Goal: Transaction & Acquisition: Download file/media

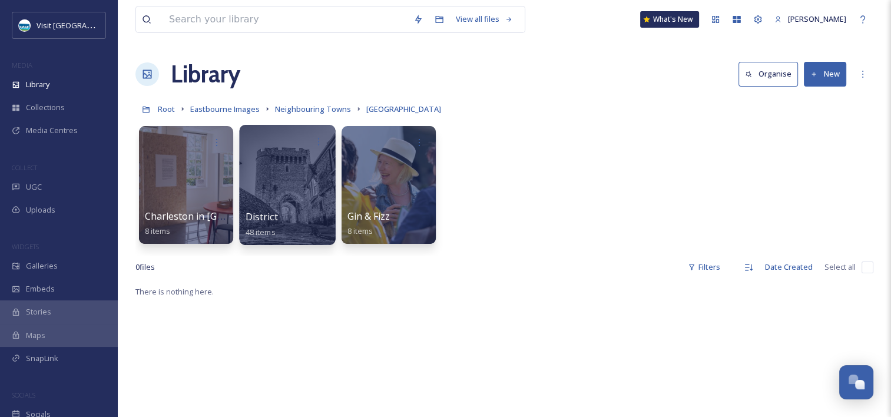
click at [276, 138] on div at bounding box center [287, 142] width 84 height 22
click at [276, 185] on div at bounding box center [287, 185] width 96 height 120
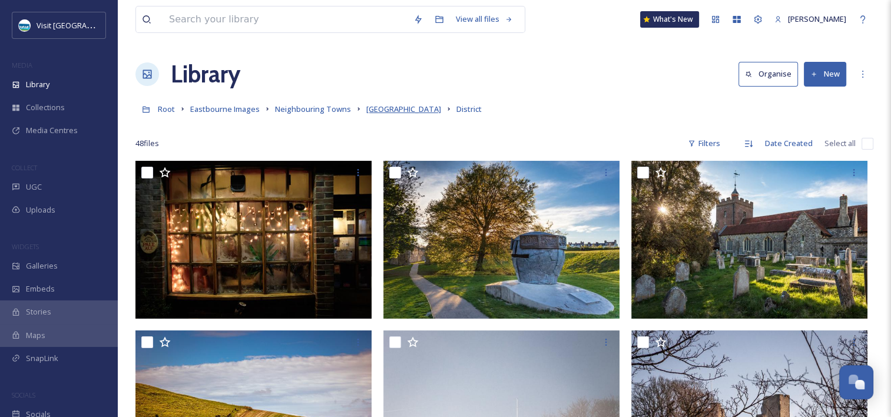
click at [403, 114] on span "[GEOGRAPHIC_DATA]" at bounding box center [403, 109] width 75 height 11
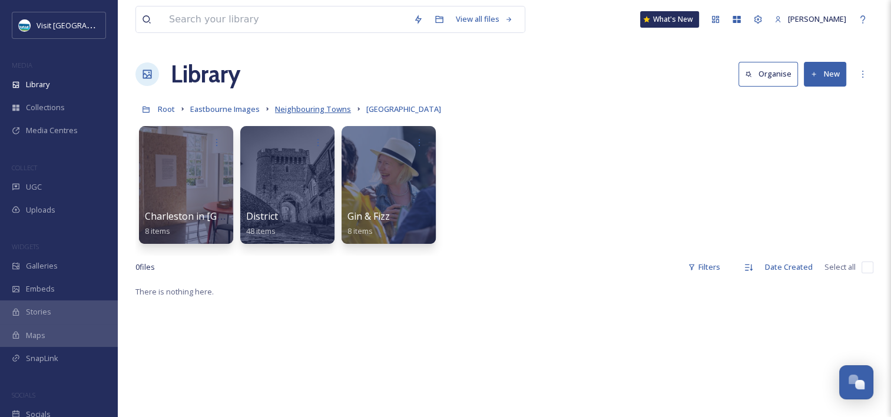
click at [304, 114] on span "Neighbouring Towns" at bounding box center [313, 109] width 76 height 11
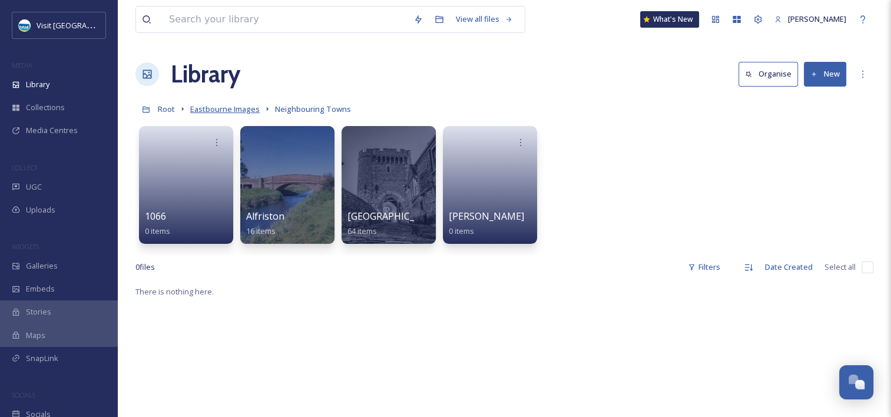
click at [204, 107] on span "Eastbourne Images" at bounding box center [224, 109] width 69 height 11
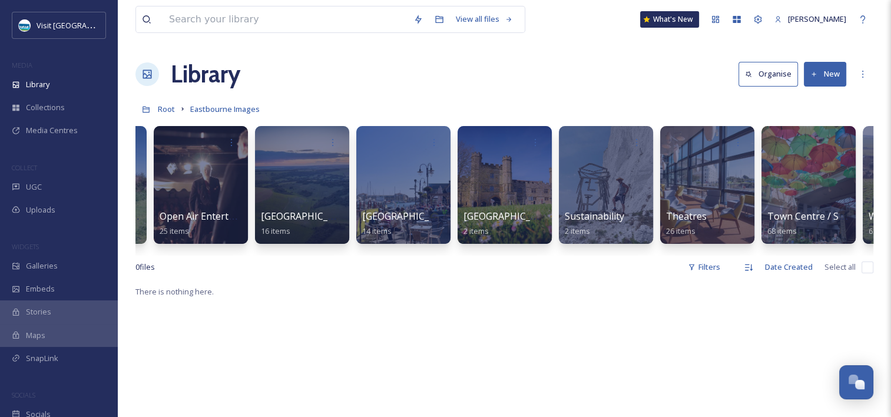
scroll to position [0, 1996]
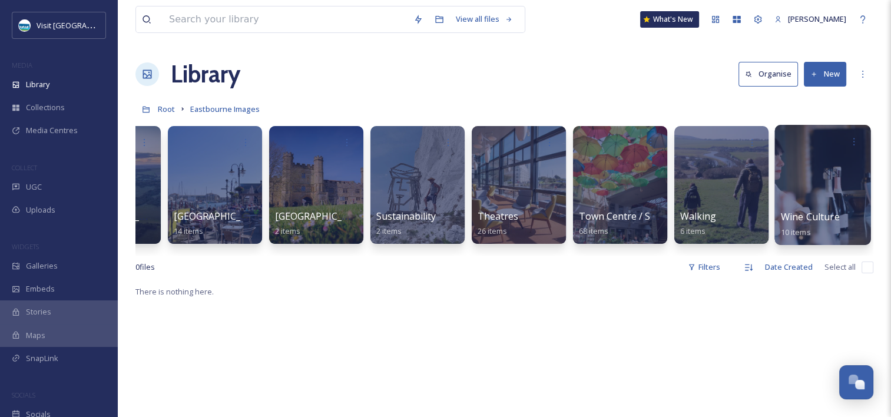
click at [855, 162] on div at bounding box center [822, 185] width 96 height 120
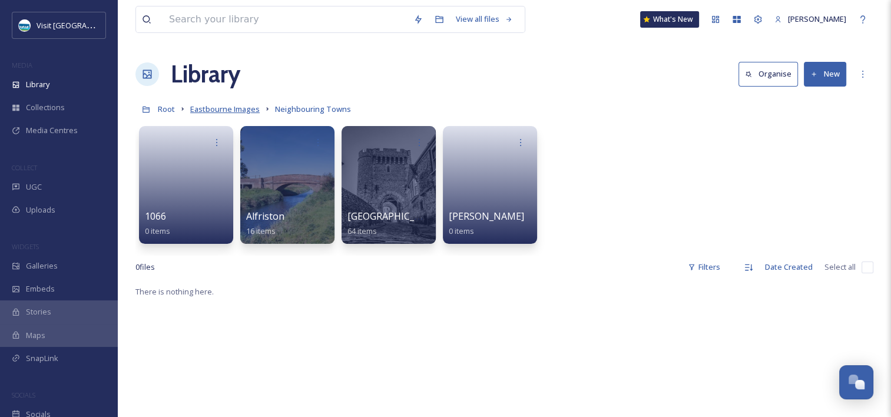
click at [233, 112] on span "Eastbourne Images" at bounding box center [224, 109] width 69 height 11
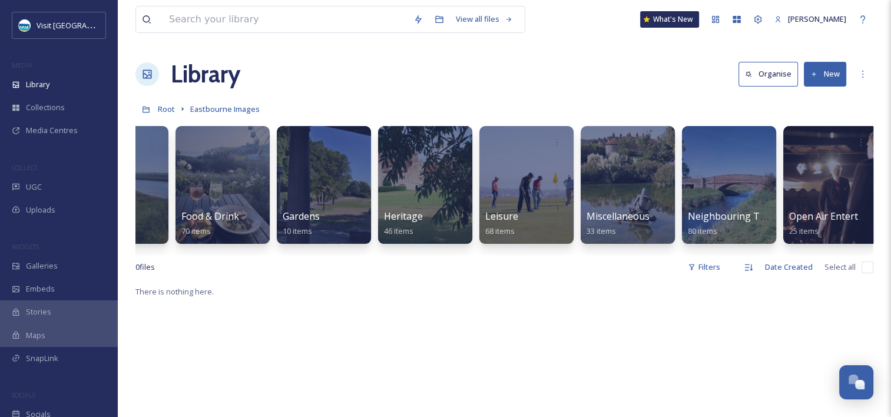
scroll to position [0, 1441]
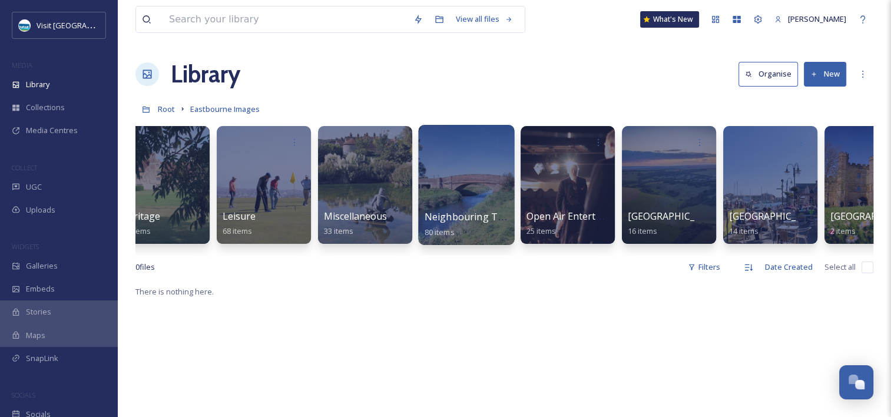
click at [487, 150] on div at bounding box center [498, 142] width 22 height 22
click at [477, 184] on div at bounding box center [466, 185] width 96 height 120
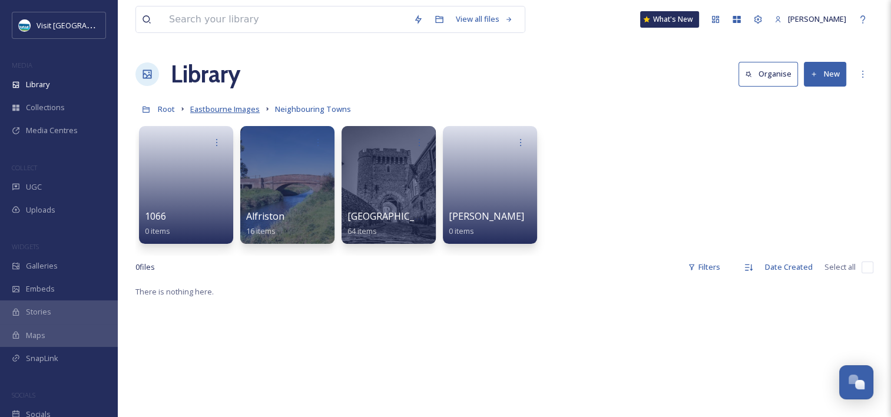
click at [228, 109] on span "Eastbourne Images" at bounding box center [224, 109] width 69 height 11
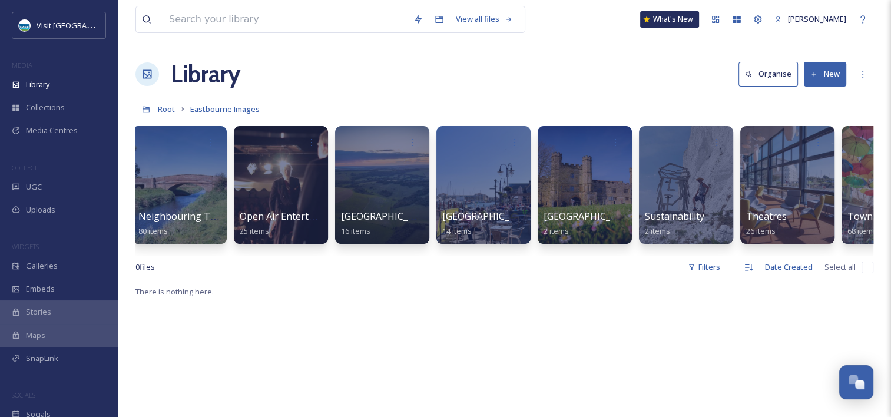
scroll to position [0, 1465]
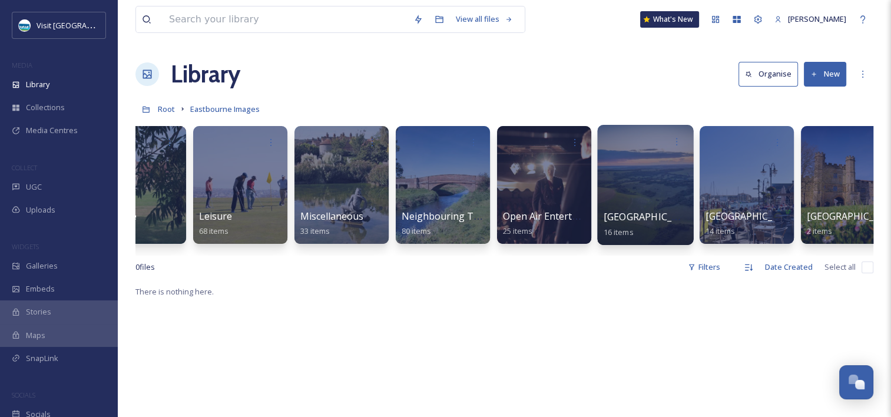
click at [633, 178] on div at bounding box center [645, 185] width 96 height 120
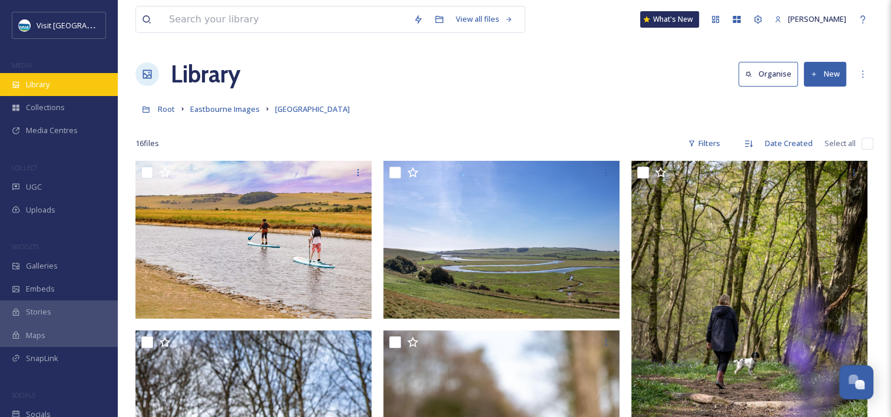
click at [19, 84] on icon at bounding box center [16, 85] width 8 height 8
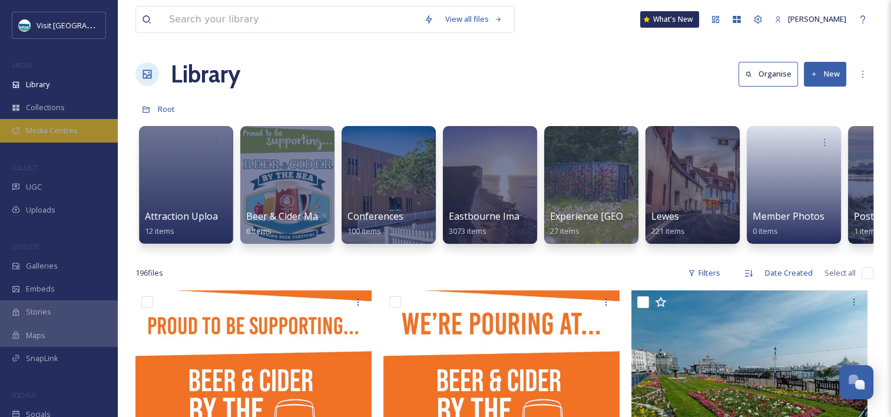
click at [61, 128] on span "Media Centres" at bounding box center [52, 130] width 52 height 11
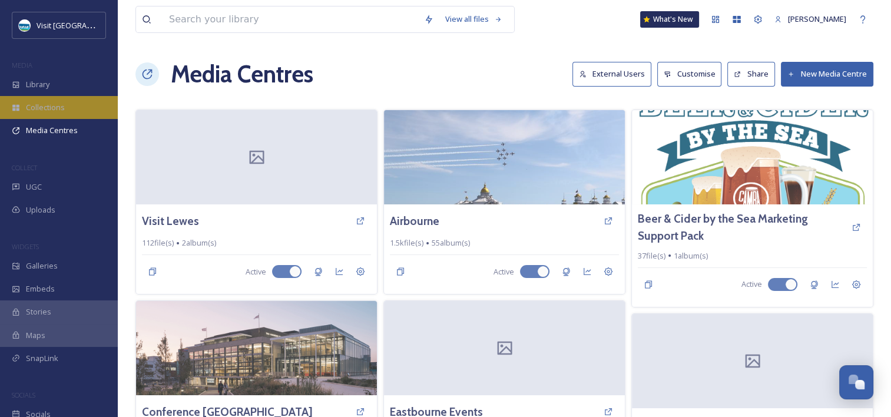
click at [59, 110] on span "Collections" at bounding box center [45, 107] width 39 height 11
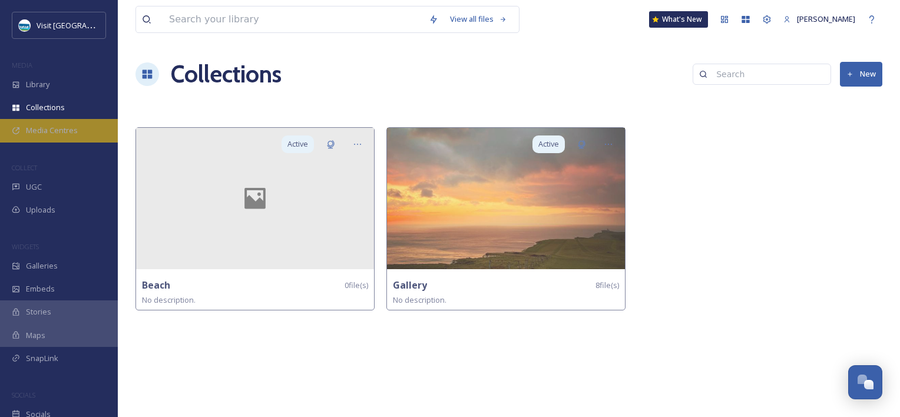
click at [53, 125] on span "Media Centres" at bounding box center [52, 130] width 52 height 11
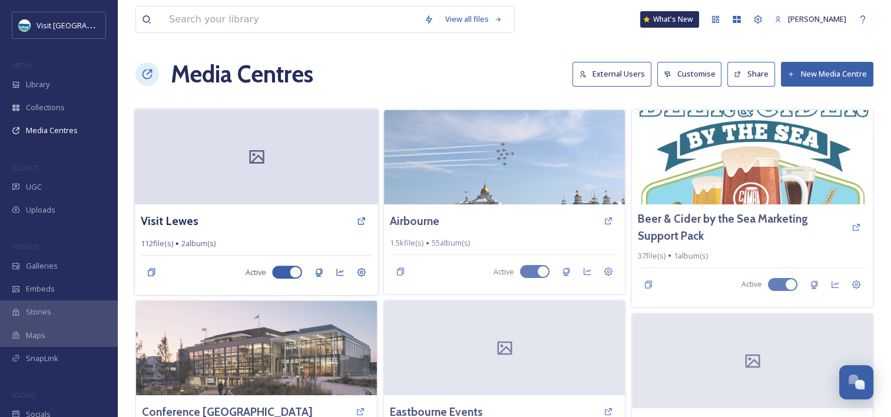
click at [242, 142] on div at bounding box center [256, 156] width 243 height 95
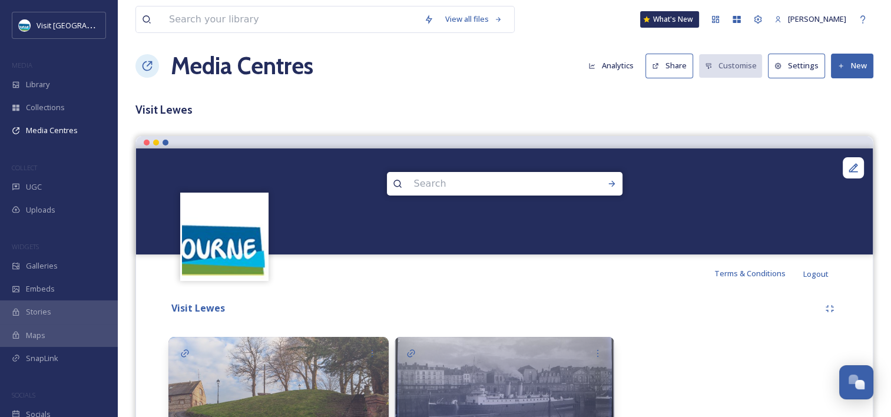
scroll to position [93, 0]
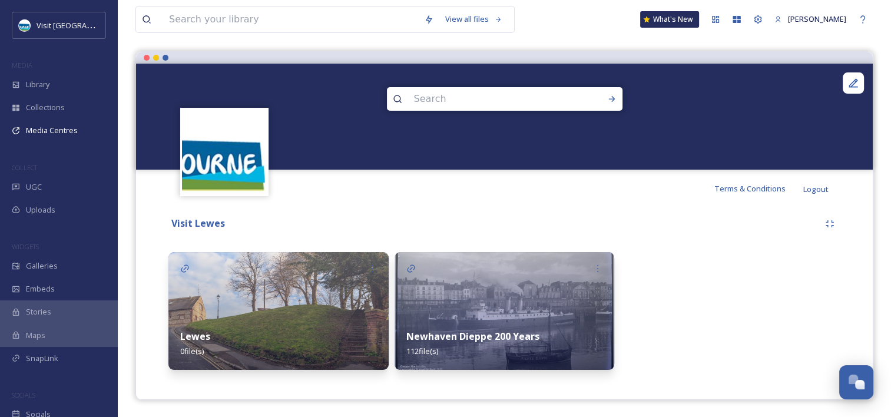
click at [303, 294] on img at bounding box center [278, 311] width 220 height 118
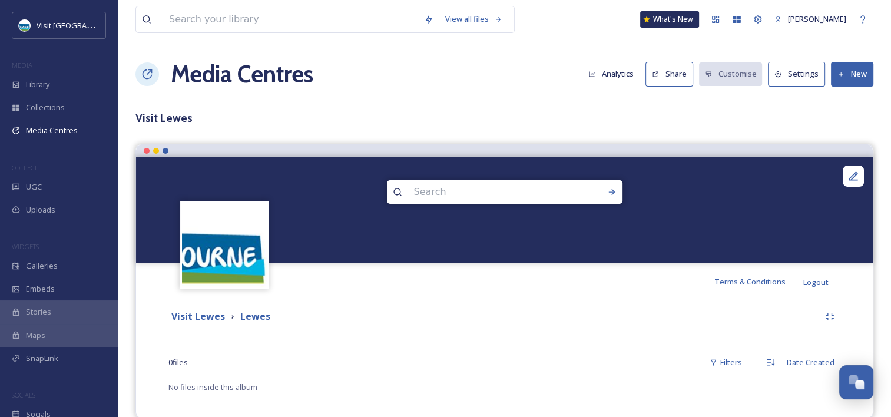
scroll to position [18, 0]
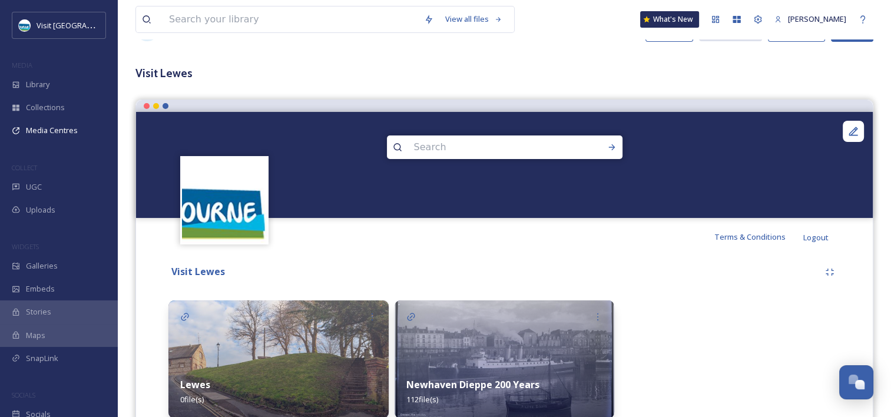
scroll to position [93, 0]
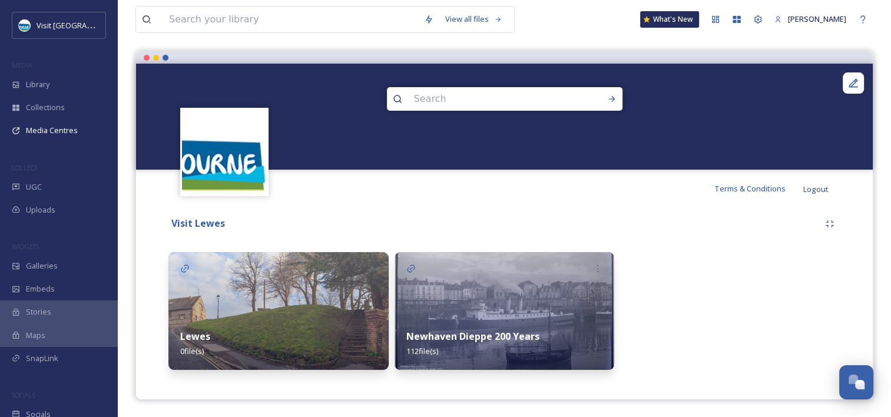
click at [470, 288] on img at bounding box center [504, 311] width 220 height 118
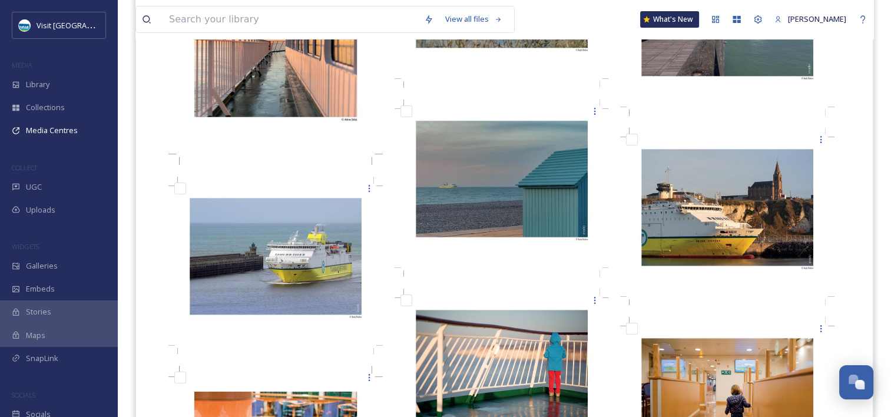
scroll to position [4650, 0]
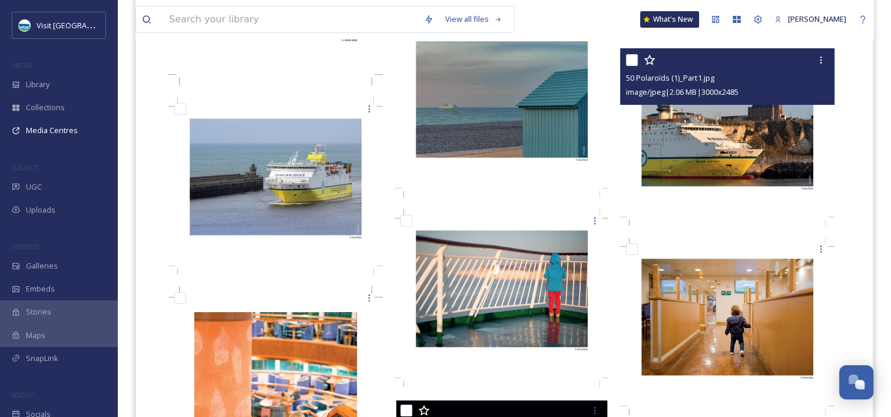
click at [754, 150] on img at bounding box center [727, 137] width 214 height 178
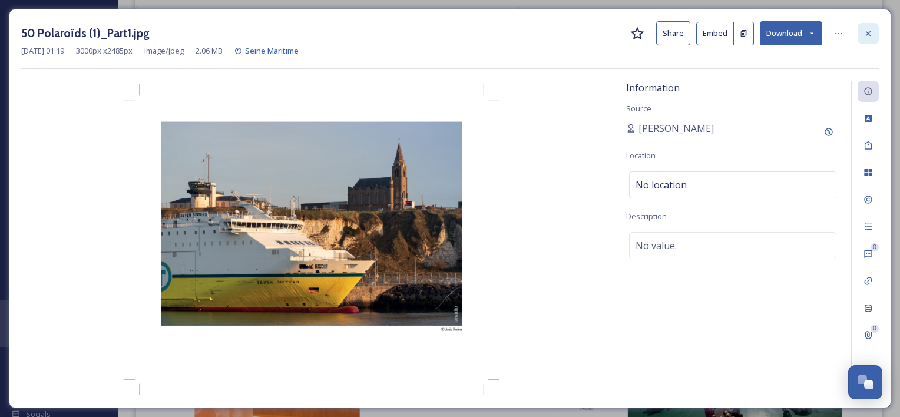
click at [869, 27] on div at bounding box center [867, 33] width 21 height 21
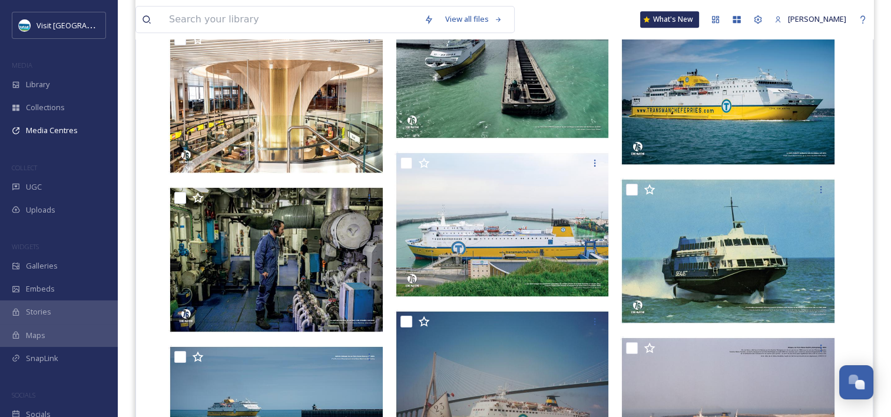
scroll to position [5769, 0]
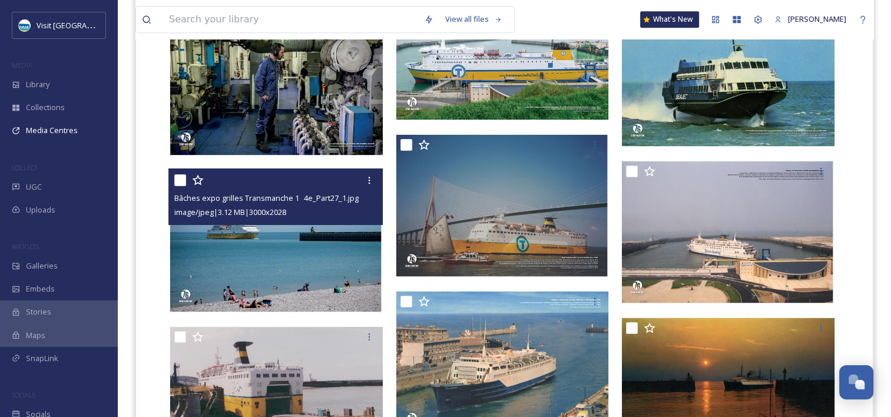
click at [268, 257] on img at bounding box center [275, 240] width 214 height 145
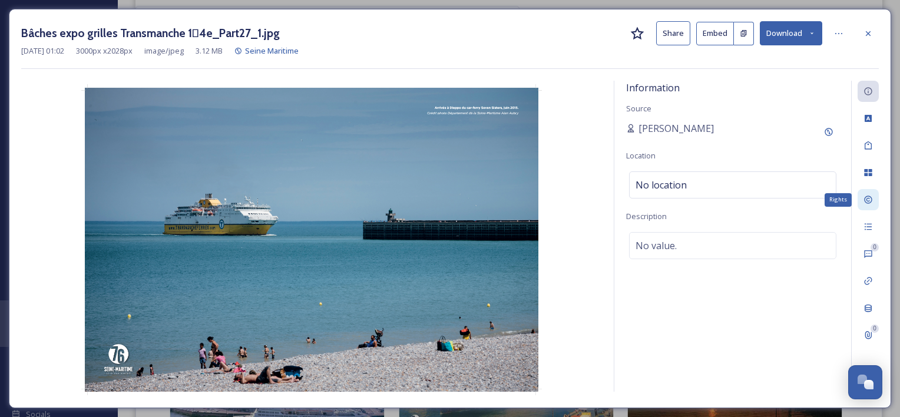
click at [863, 205] on div "Rights" at bounding box center [867, 199] width 21 height 21
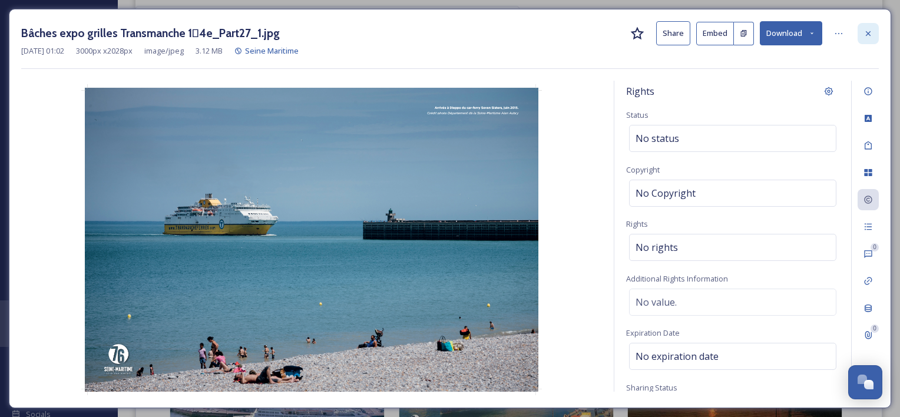
click at [864, 27] on div at bounding box center [867, 33] width 21 height 21
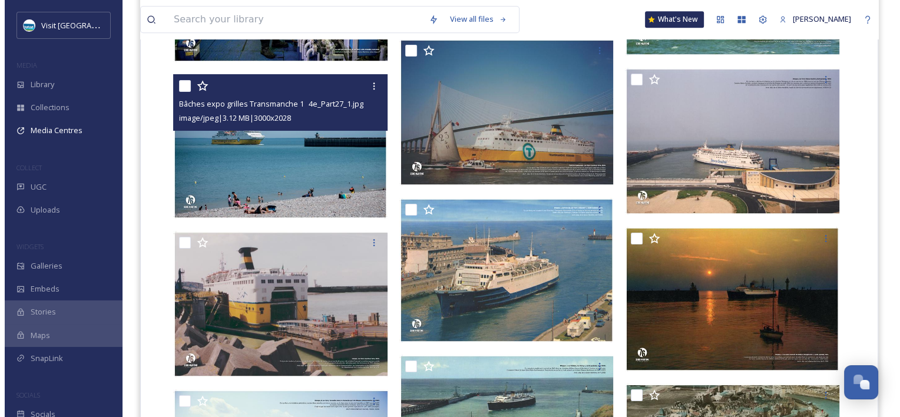
scroll to position [5842, 0]
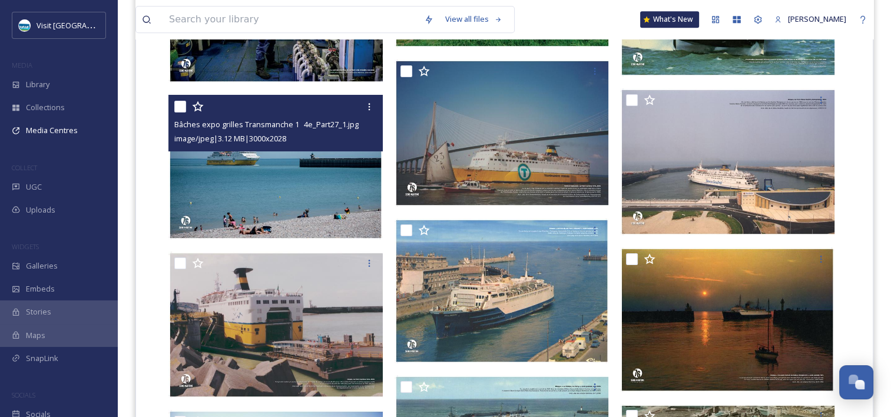
click at [255, 170] on img at bounding box center [275, 167] width 214 height 145
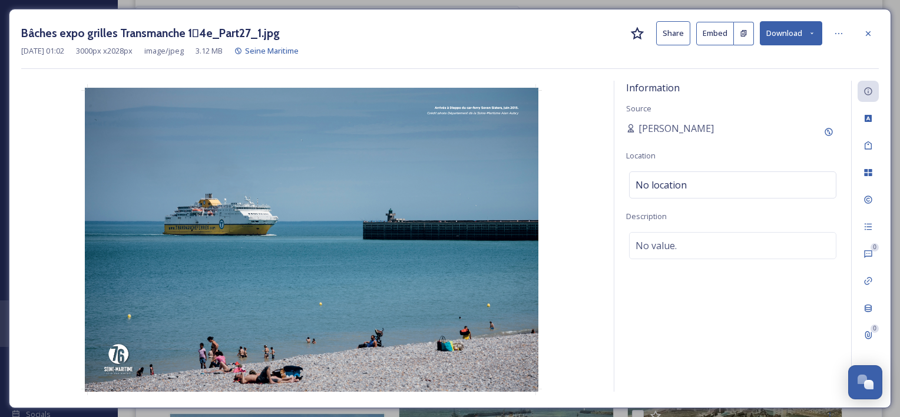
click at [391, 217] on img at bounding box center [311, 239] width 580 height 311
click at [761, 42] on button "Download" at bounding box center [790, 33] width 62 height 24
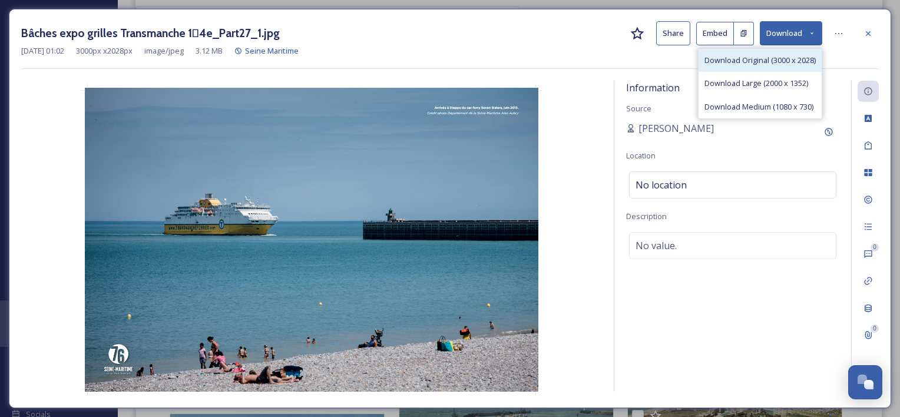
click at [766, 62] on span "Download Original (3000 x 2028)" at bounding box center [759, 60] width 111 height 11
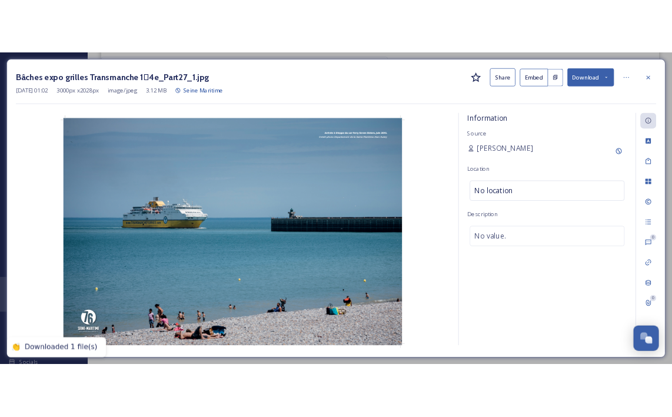
scroll to position [4066, 0]
